Goal: Check status: Check status

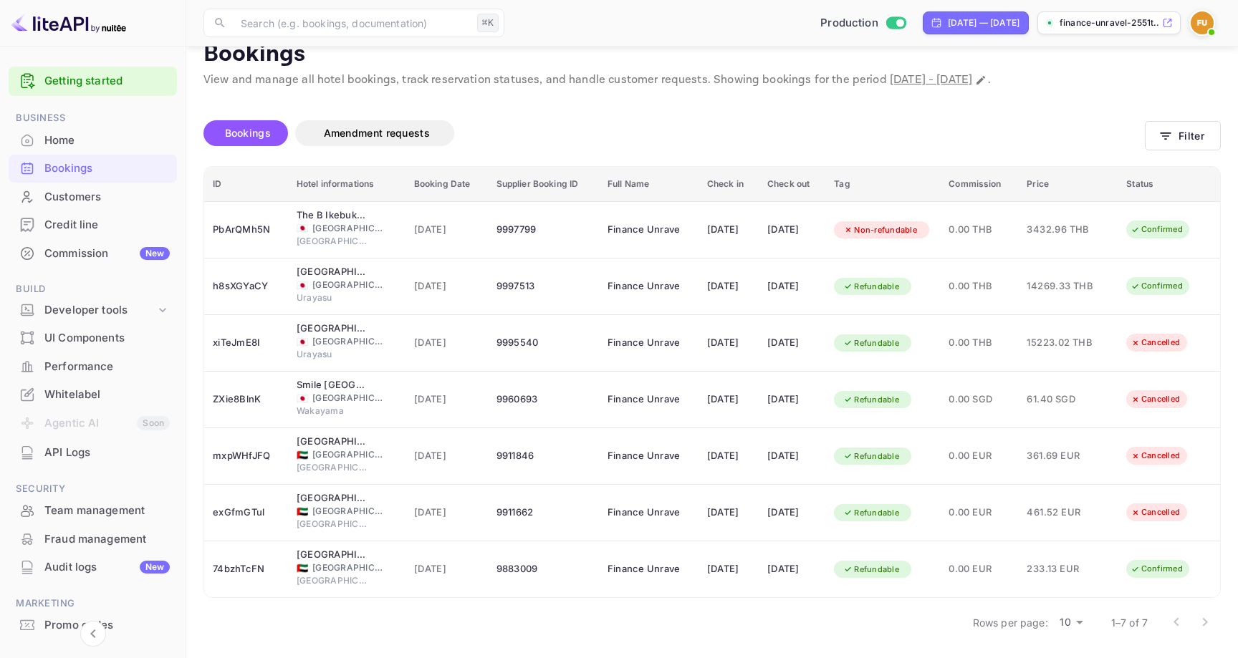
scroll to position [24, 0]
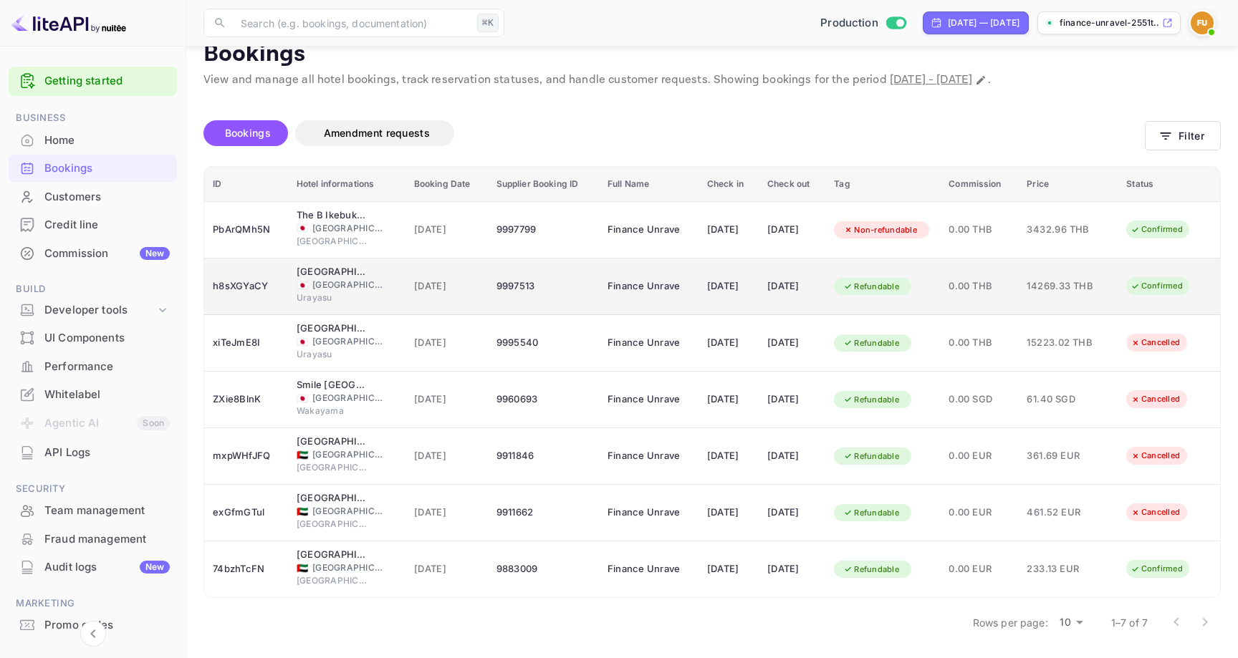
click at [508, 277] on div "9997513" at bounding box center [543, 286] width 94 height 23
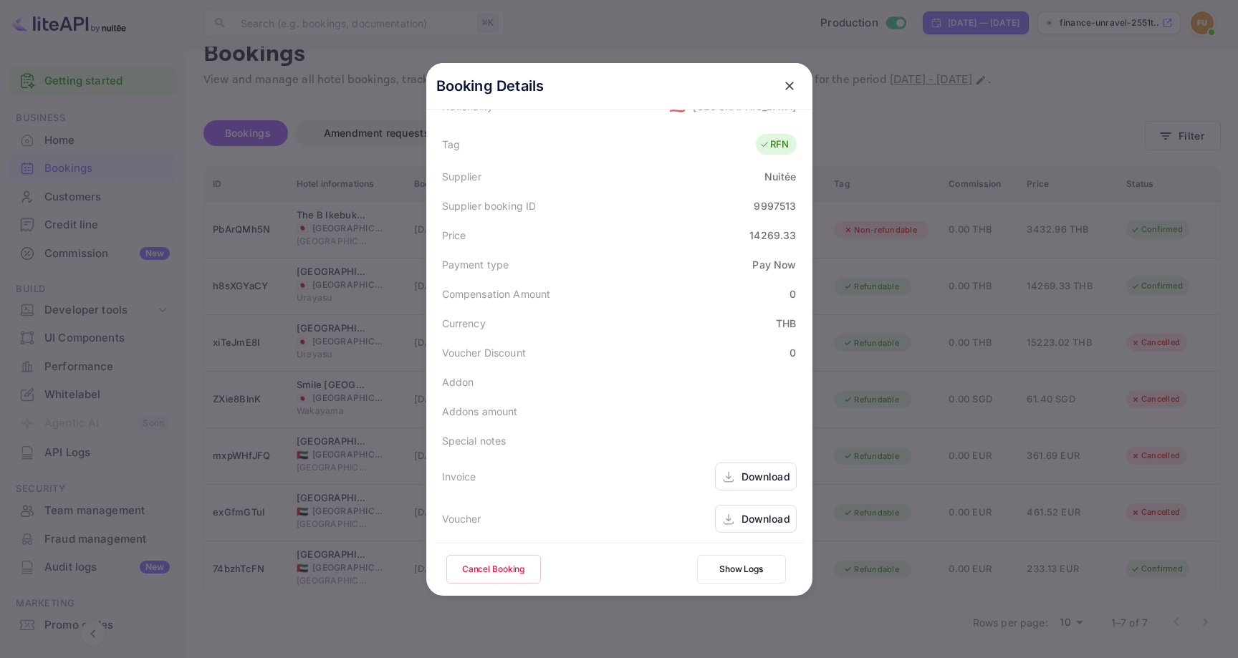
scroll to position [0, 0]
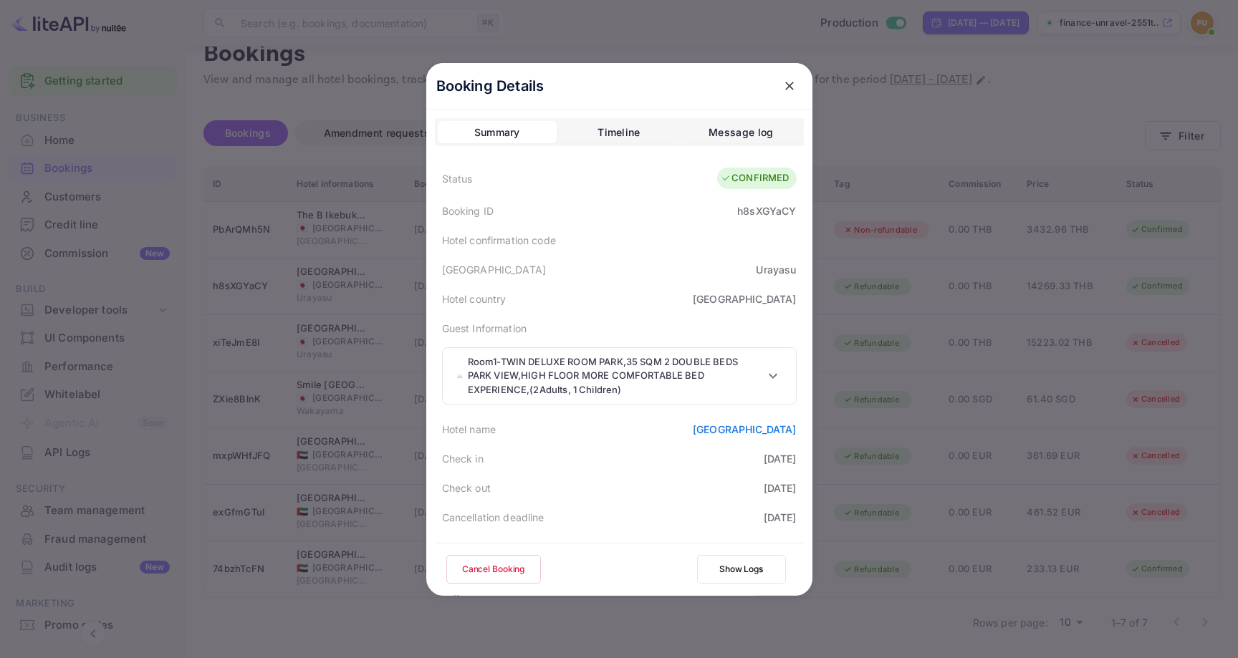
click at [793, 82] on icon "close" at bounding box center [789, 86] width 14 height 14
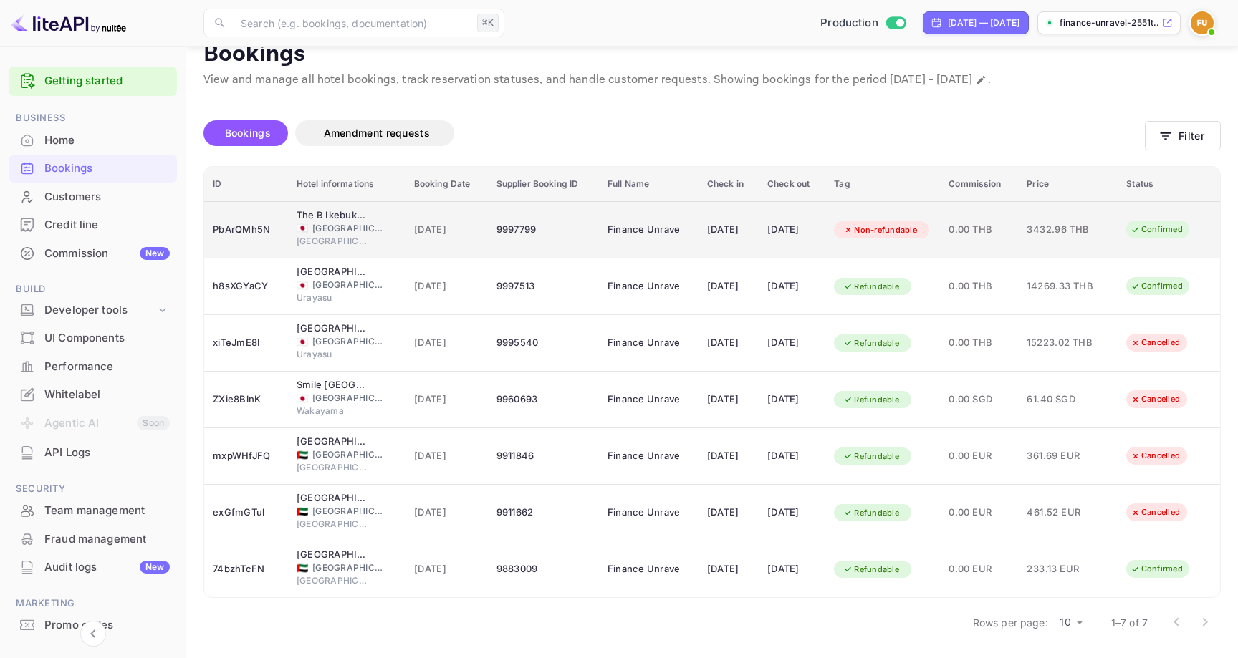
click at [582, 239] on td "9997799" at bounding box center [543, 229] width 111 height 57
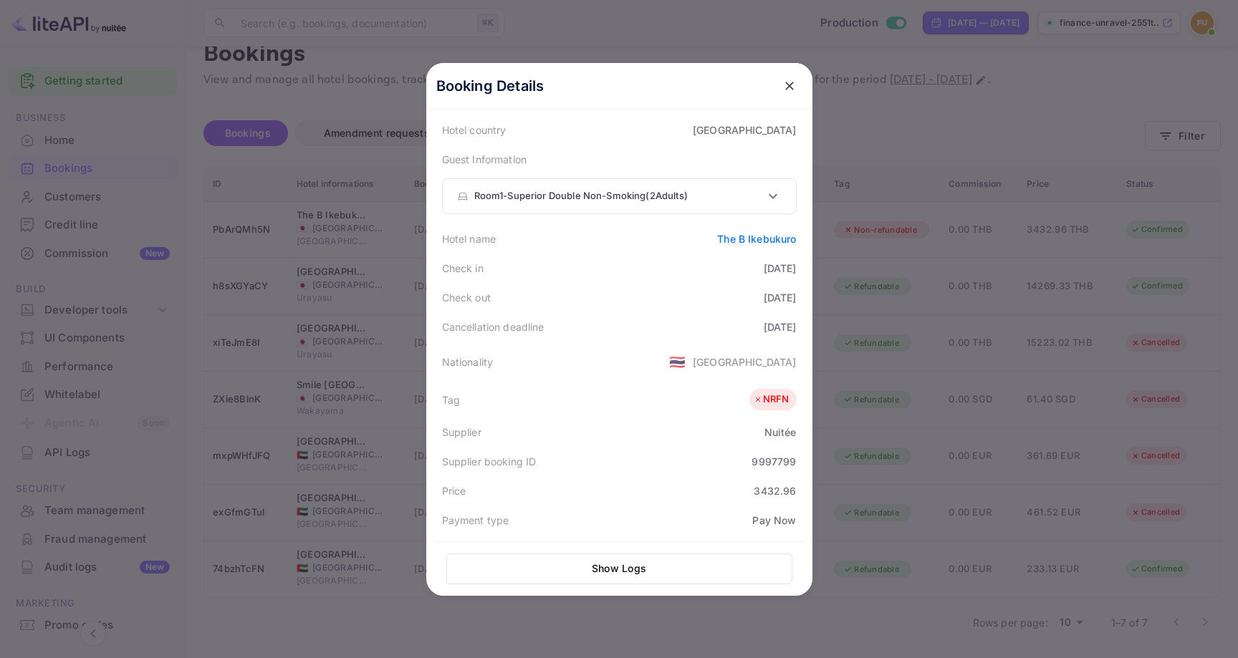
scroll to position [429, 0]
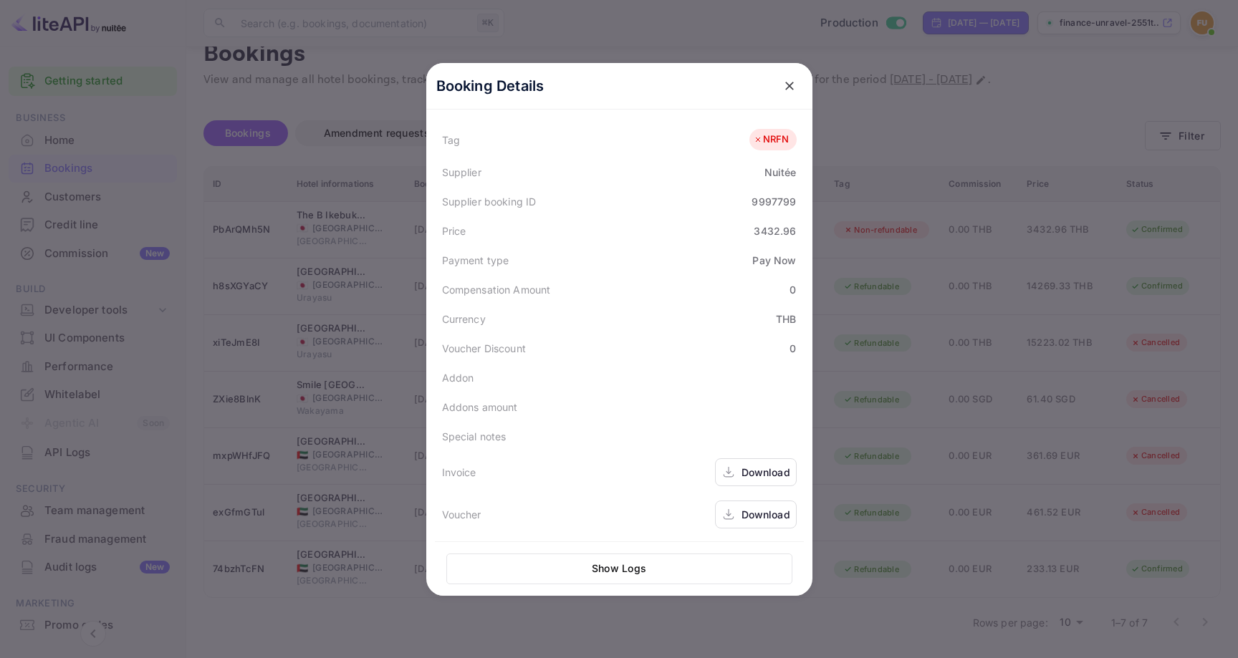
click at [789, 86] on icon "close" at bounding box center [789, 86] width 9 height 9
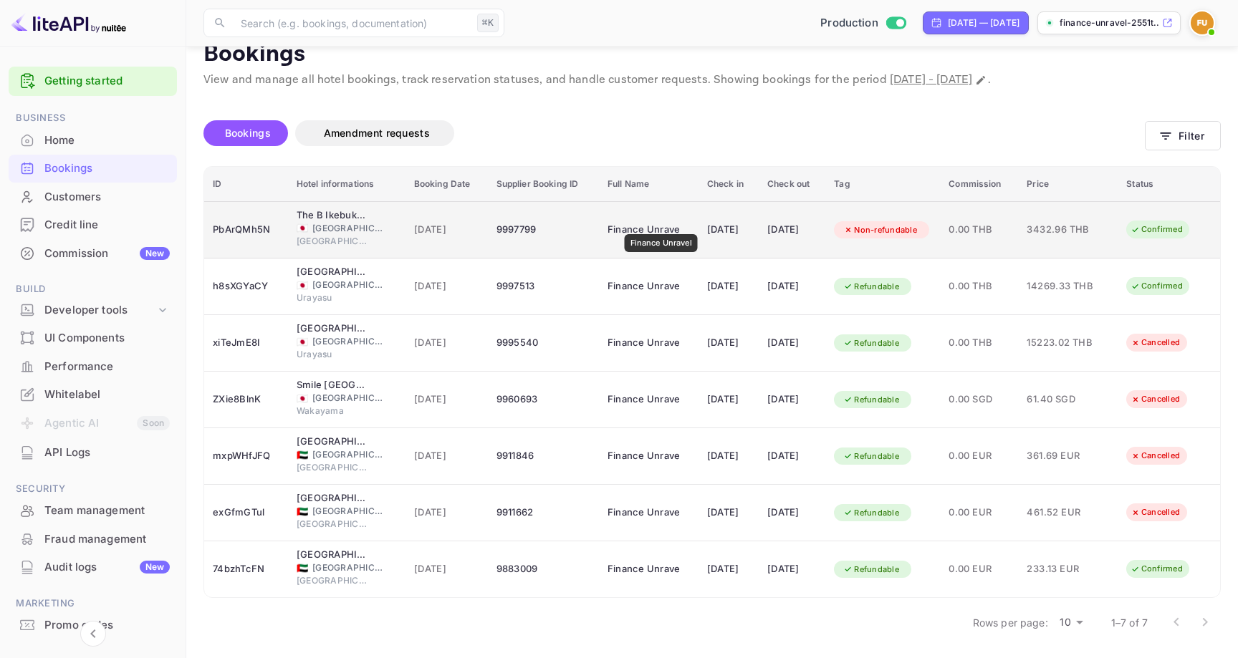
click at [661, 224] on div "Finance Unravel" at bounding box center [643, 229] width 72 height 23
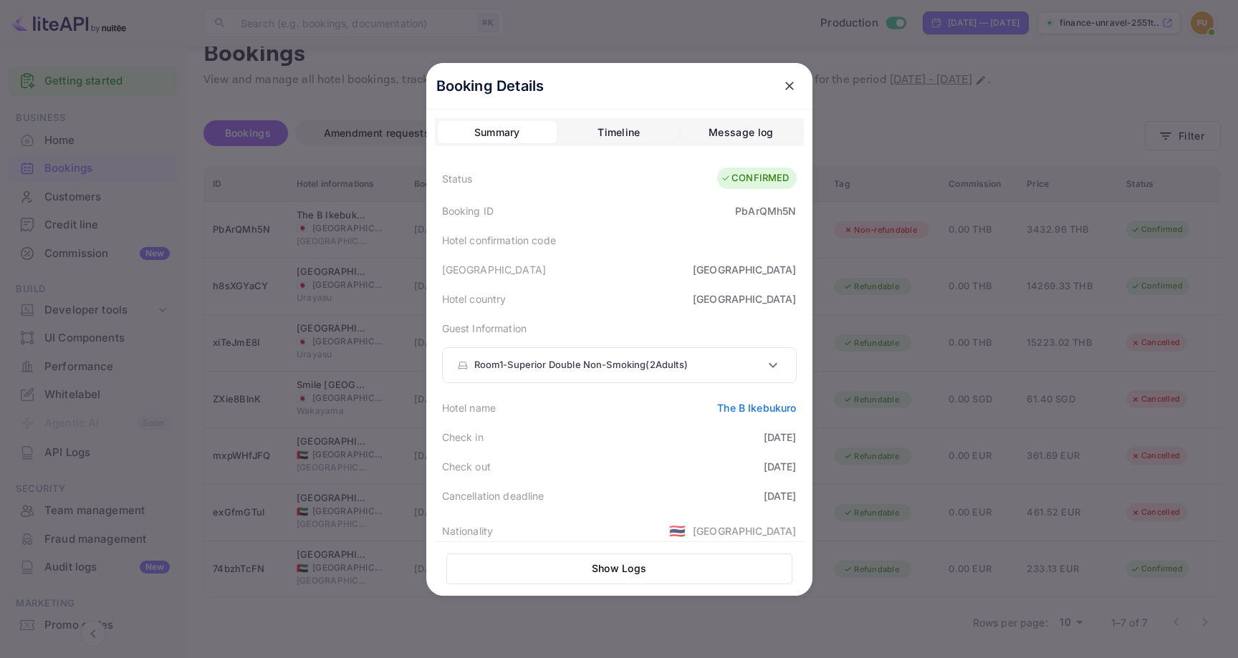
click at [789, 90] on icon "close" at bounding box center [789, 86] width 14 height 14
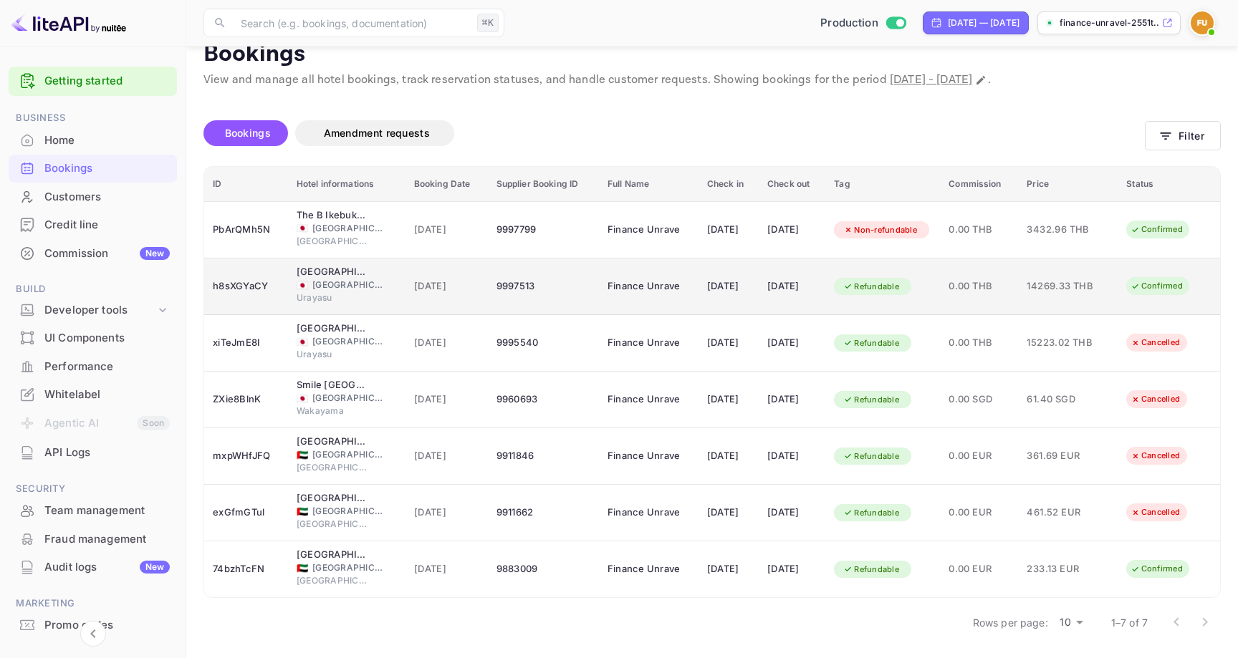
click at [572, 288] on div "9997513" at bounding box center [543, 286] width 94 height 23
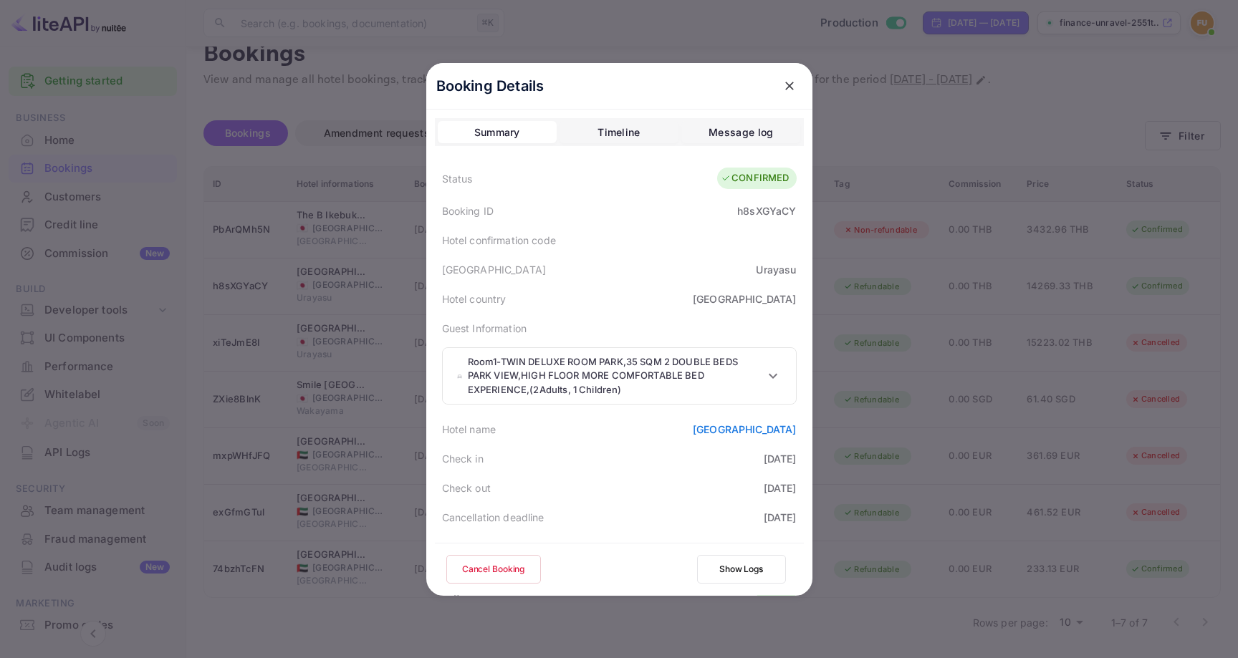
click at [789, 85] on icon "close" at bounding box center [789, 86] width 9 height 9
